Goal: Information Seeking & Learning: Check status

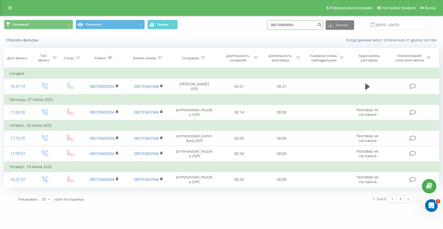
click at [304, 24] on input "380730605050" at bounding box center [295, 24] width 56 height 9
paste input "976344773"
type input "380976344773"
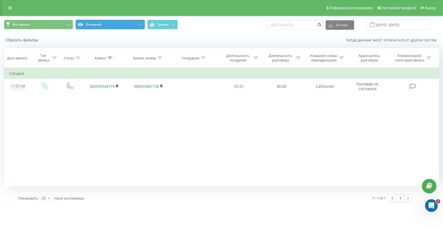
click at [96, 26] on button "Основной" at bounding box center [110, 24] width 69 height 9
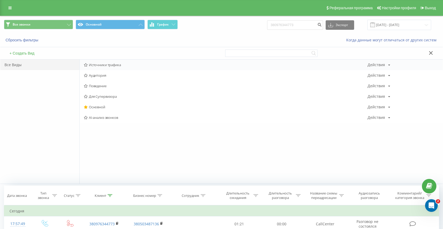
click at [97, 65] on span "Источники трафика" at bounding box center [226, 65] width 284 height 4
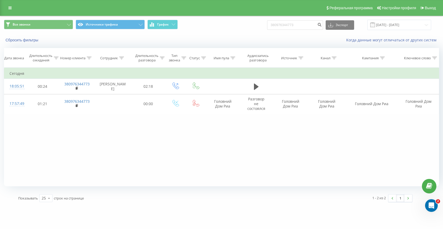
click at [29, 37] on div "Сбросить фильтры Когда данные могут отличаться от других систем" at bounding box center [221, 40] width 442 height 13
click at [30, 42] on button "Сбросить фильтры" at bounding box center [22, 40] width 37 height 5
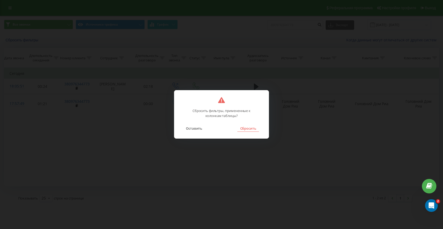
click at [252, 129] on button "Сбросить" at bounding box center [247, 128] width 21 height 7
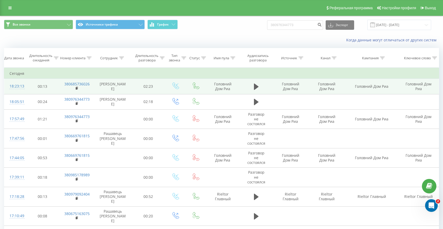
click at [75, 88] on td "380685736026" at bounding box center [76, 86] width 35 height 15
click at [78, 89] on icon at bounding box center [77, 88] width 3 height 4
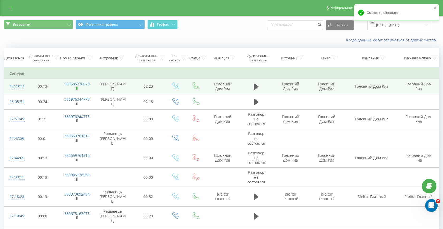
click at [78, 89] on icon at bounding box center [77, 88] width 3 height 4
click at [257, 90] on icon at bounding box center [256, 86] width 5 height 7
